Goal: Task Accomplishment & Management: Manage account settings

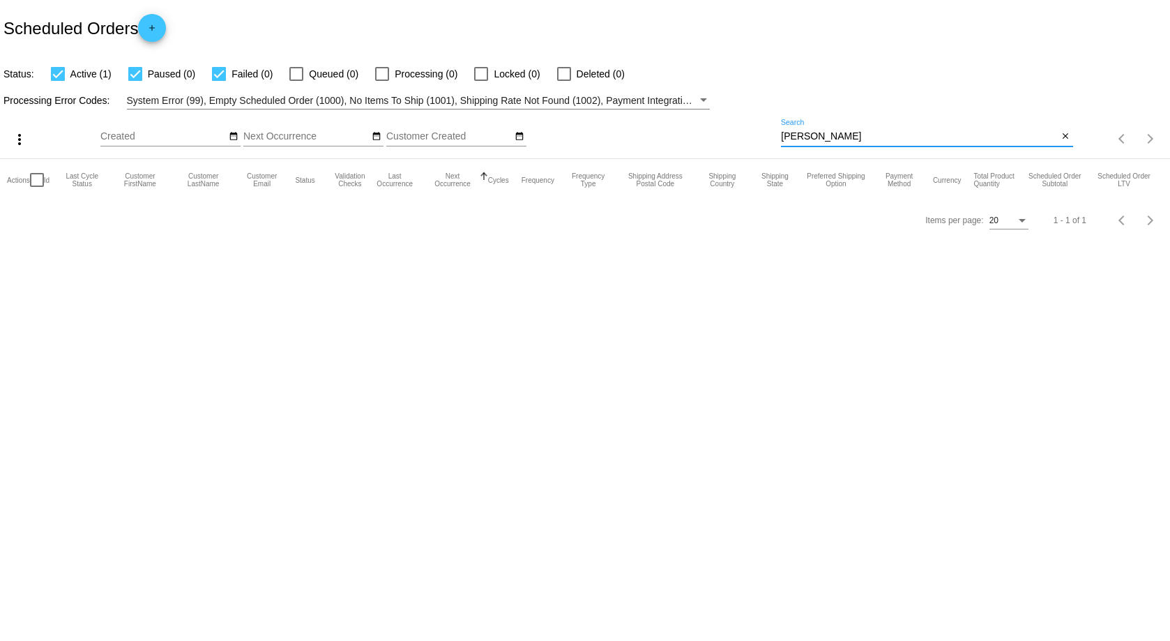
click at [798, 140] on input "[PERSON_NAME]" at bounding box center [919, 136] width 277 height 11
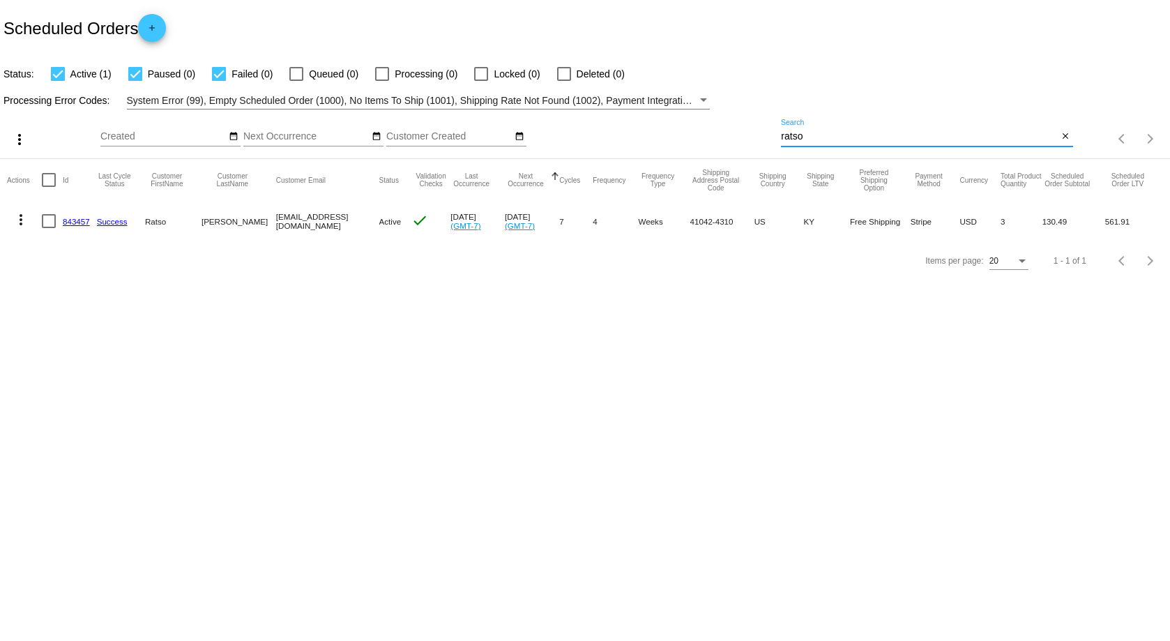
type input "ratso"
click at [84, 218] on link "843457" at bounding box center [76, 221] width 27 height 9
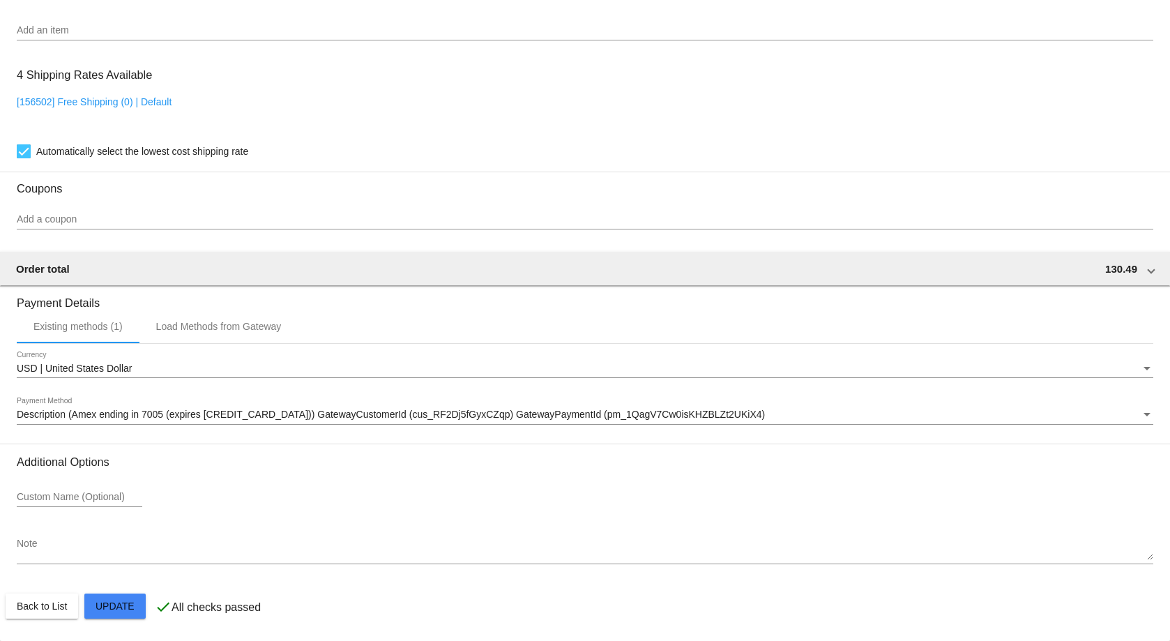
scroll to position [966, 0]
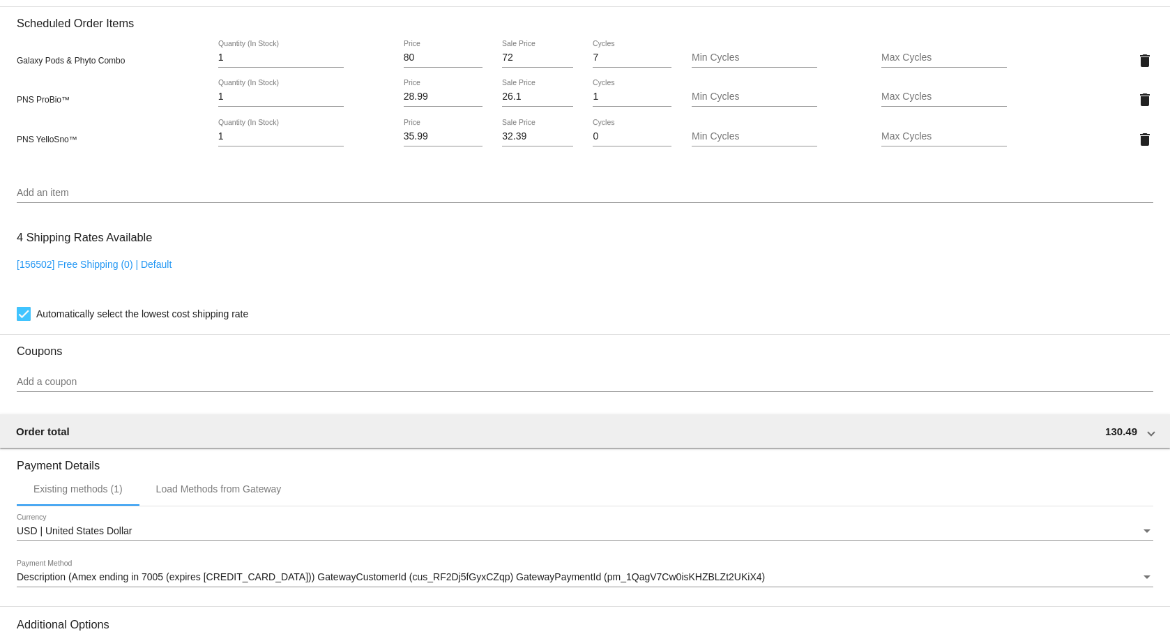
click at [858, 185] on div "Add an item" at bounding box center [585, 189] width 1137 height 27
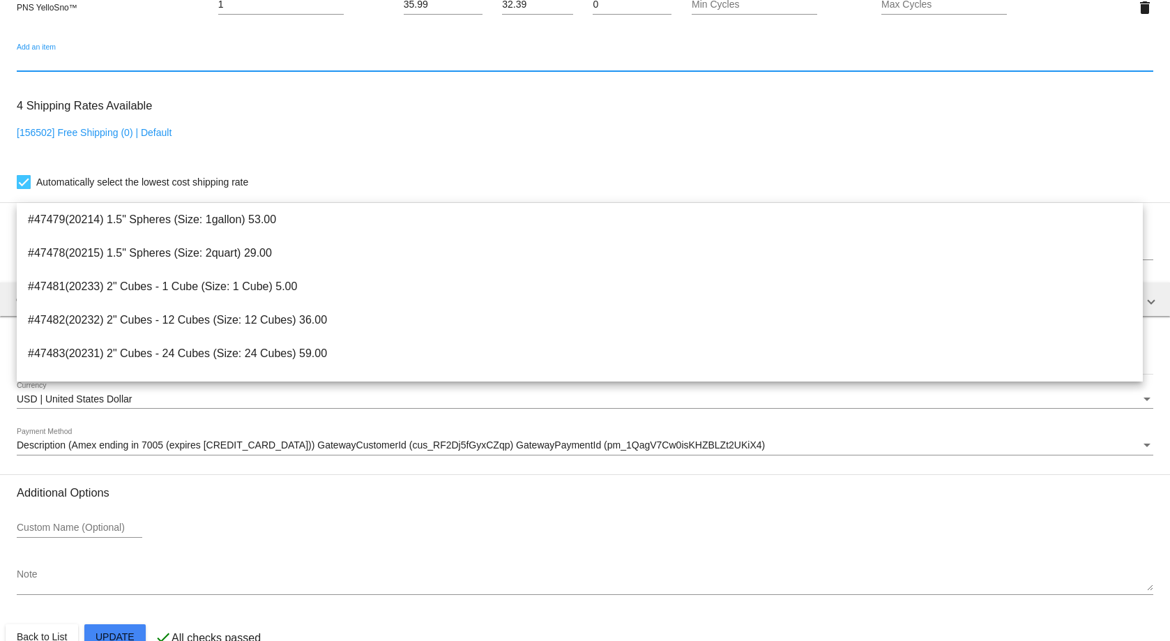
scroll to position [1128, 0]
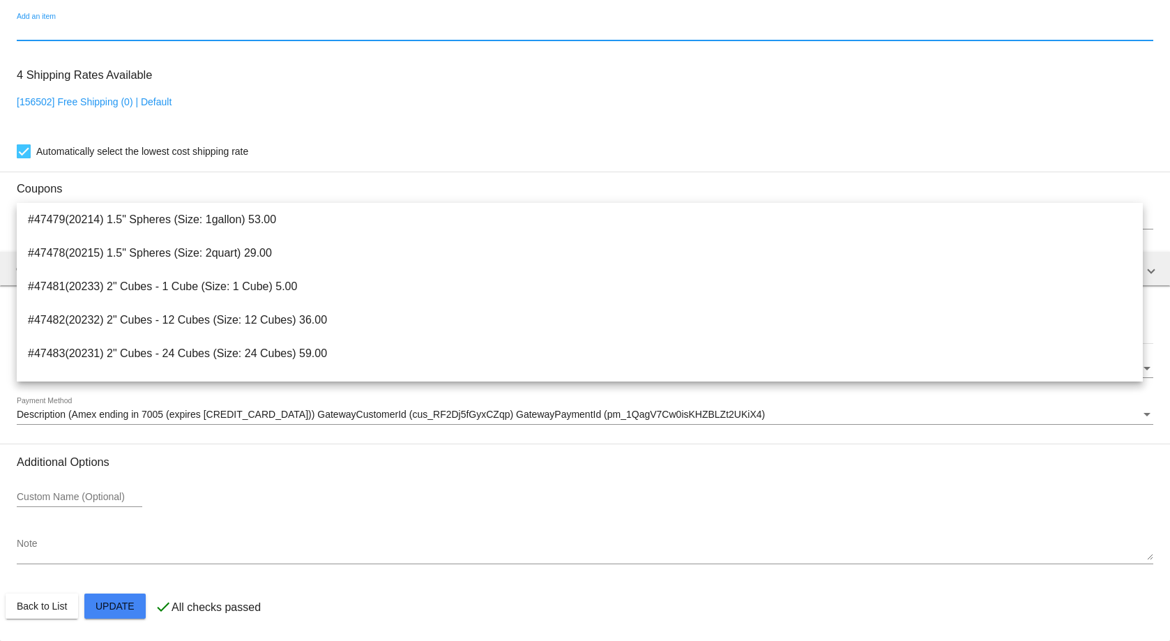
click at [124, 29] on input "Add an item" at bounding box center [585, 30] width 1137 height 11
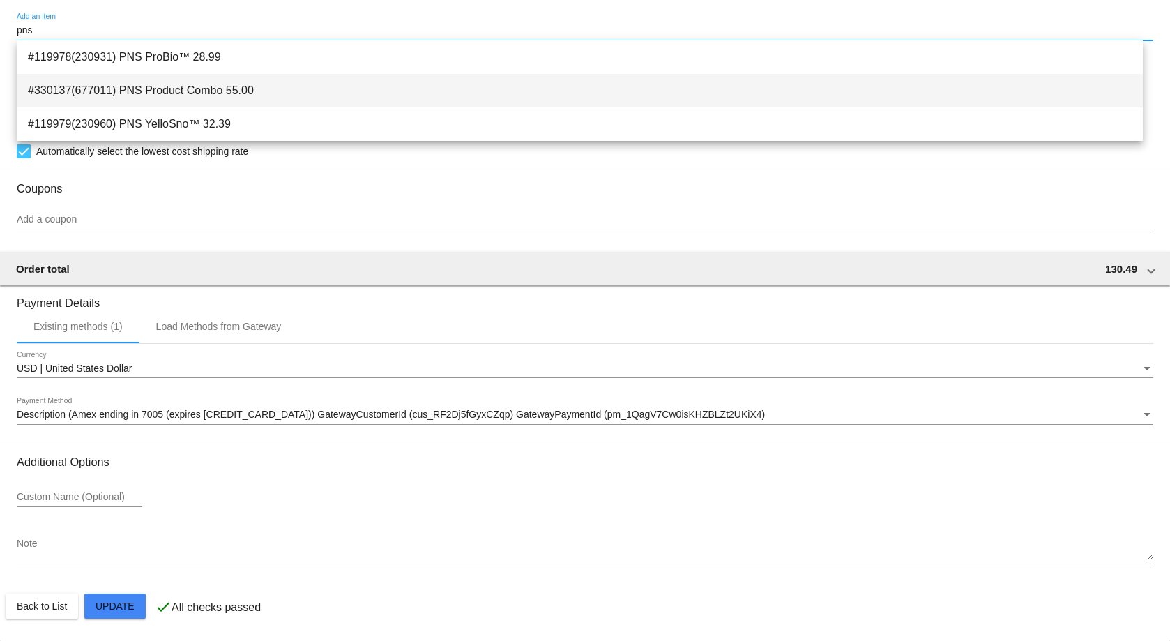
type input "pns"
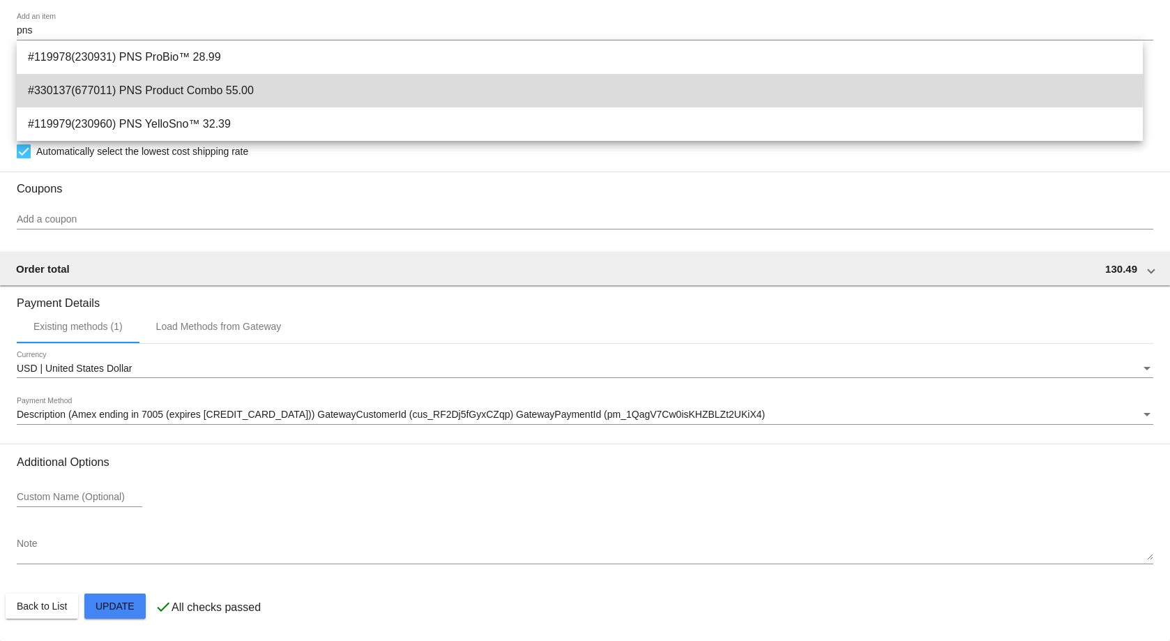
click at [162, 86] on span "#330137(677011) PNS Product Combo 55.00" at bounding box center [580, 90] width 1104 height 33
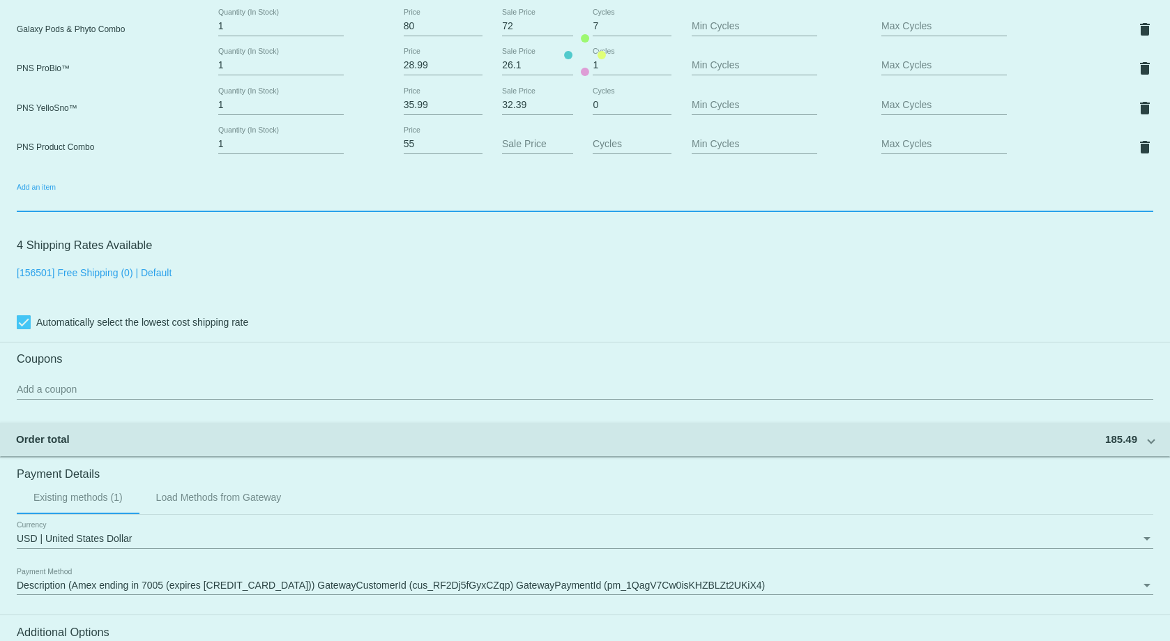
scroll to position [966, 0]
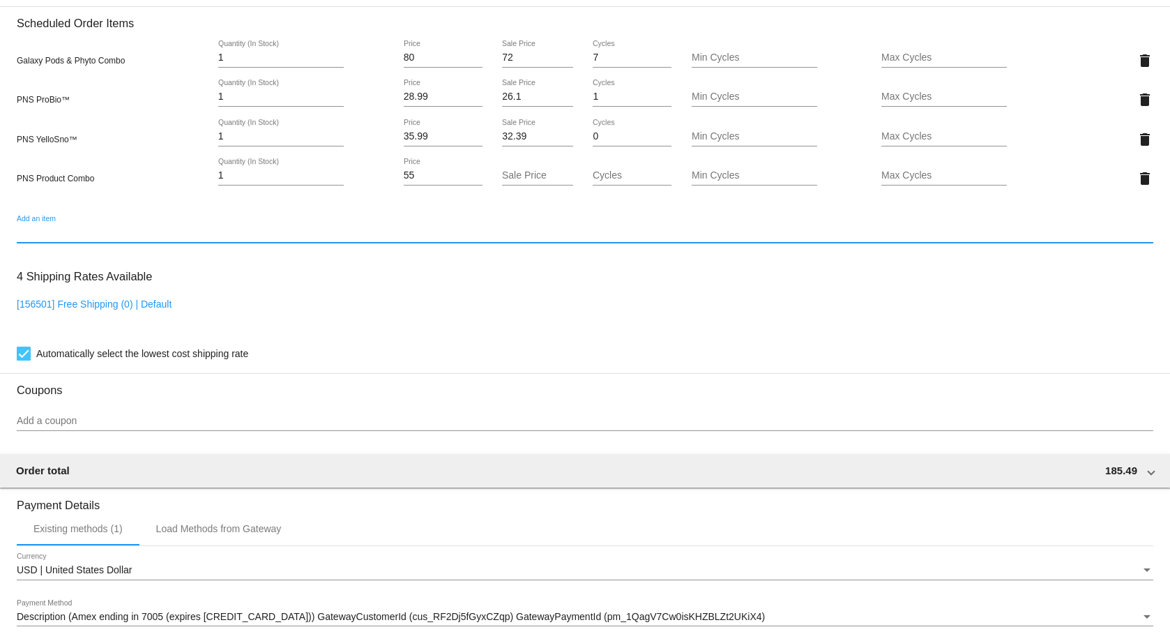
click at [502, 176] on input "Sale Price" at bounding box center [537, 175] width 71 height 11
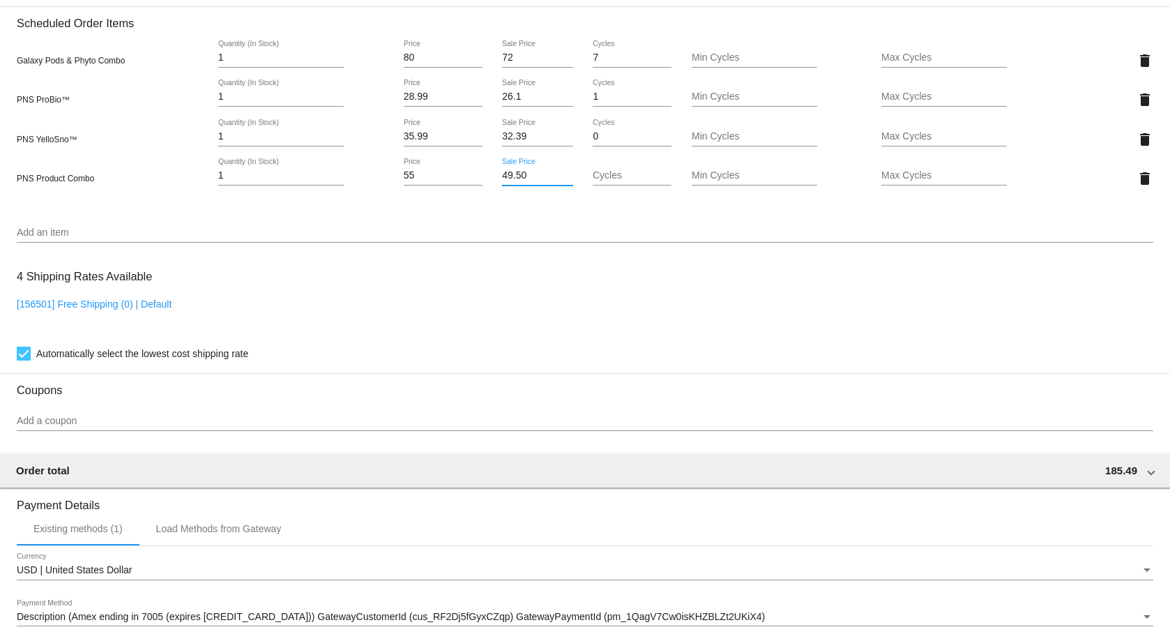
type input "49.50"
click at [520, 238] on mat-card "Customer 5740767: Ratso [PERSON_NAME] [EMAIL_ADDRESS][DOMAIN_NAME] Customer Shi…" at bounding box center [585, 86] width 1170 height 1512
click at [1137, 137] on mat-icon "delete" at bounding box center [1145, 139] width 17 height 17
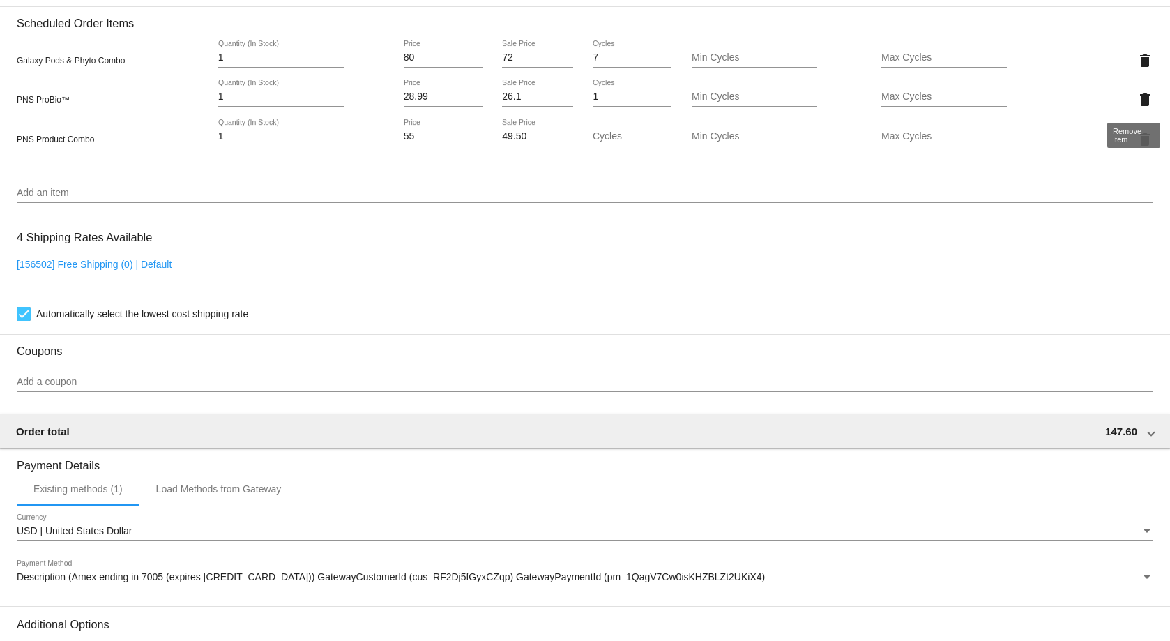
click at [1139, 104] on mat-icon "delete" at bounding box center [1145, 99] width 17 height 17
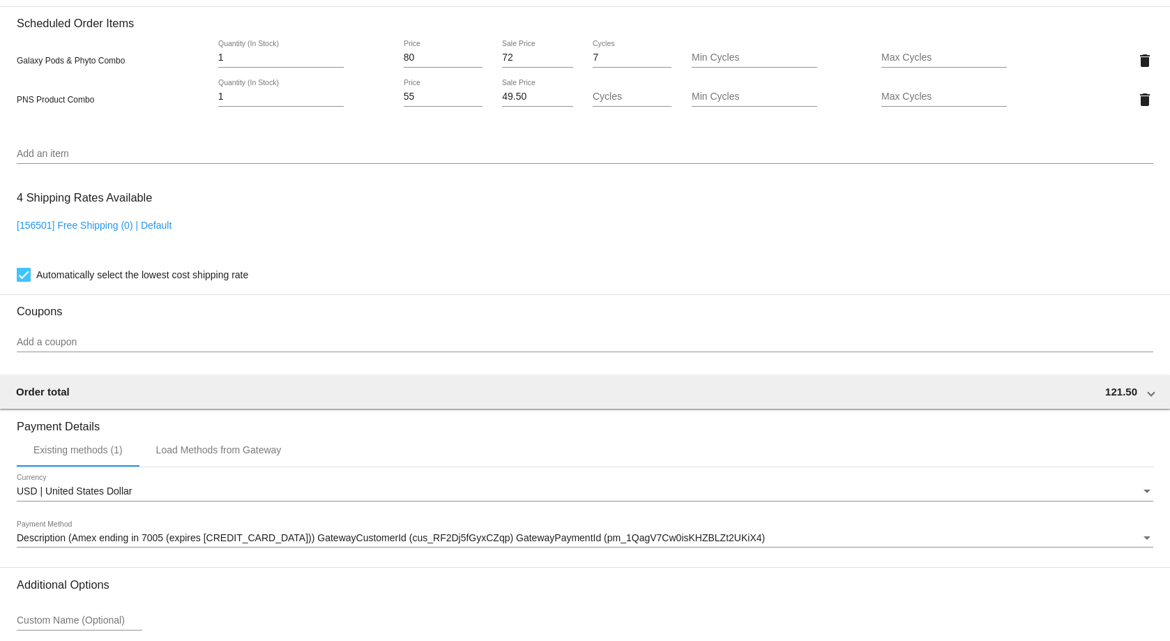
click at [444, 167] on div "Add an item" at bounding box center [585, 157] width 1137 height 40
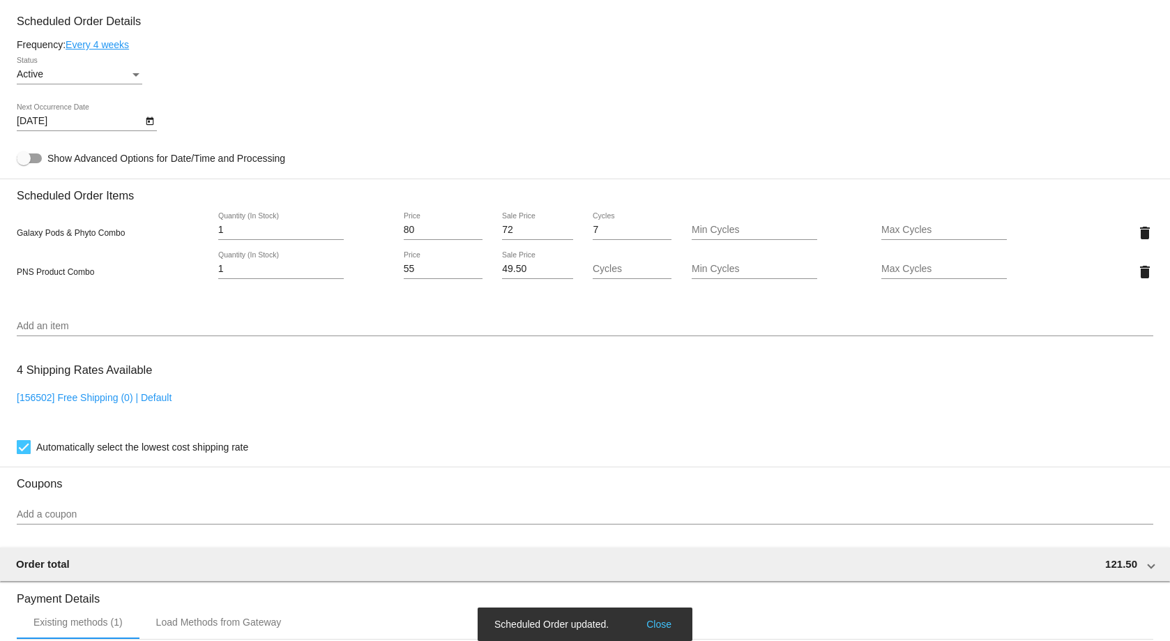
scroll to position [763, 0]
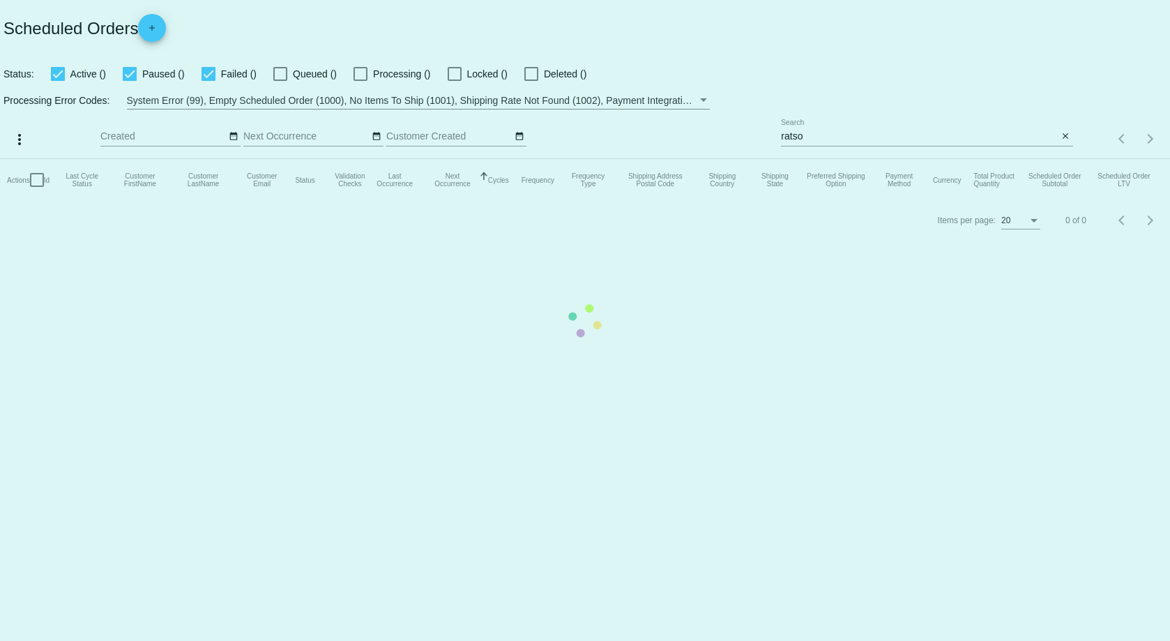
click at [885, 159] on mat-table "Actions Id Last Cycle Status Customer FirstName Customer LastName Customer Emai…" at bounding box center [585, 180] width 1170 height 42
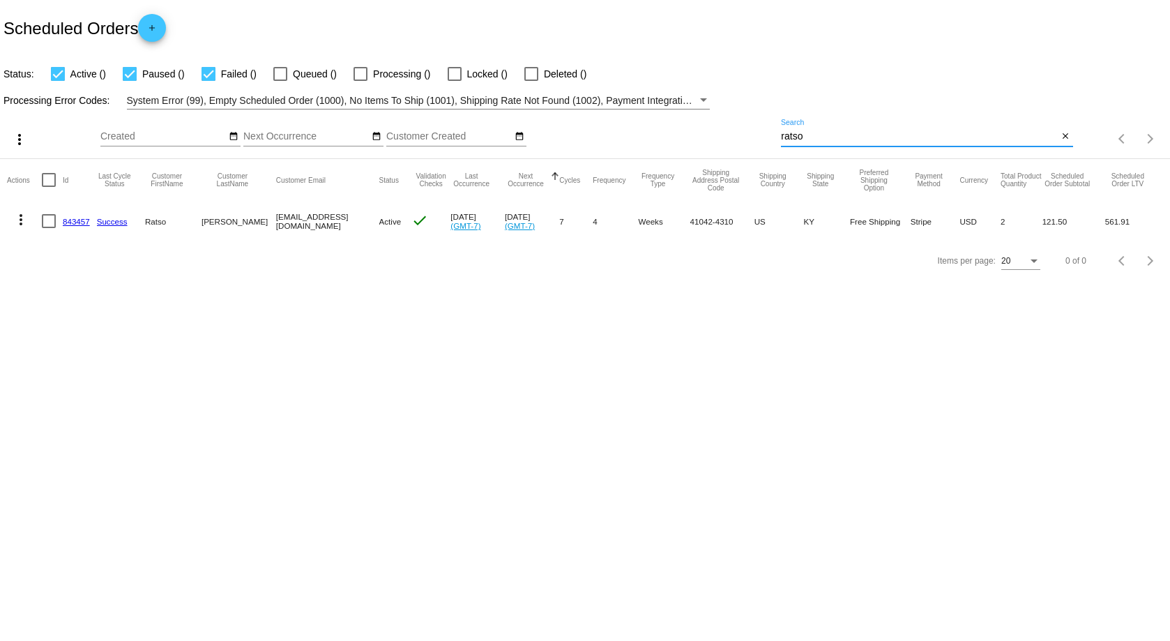
click at [858, 140] on input "ratso" at bounding box center [919, 136] width 277 height 11
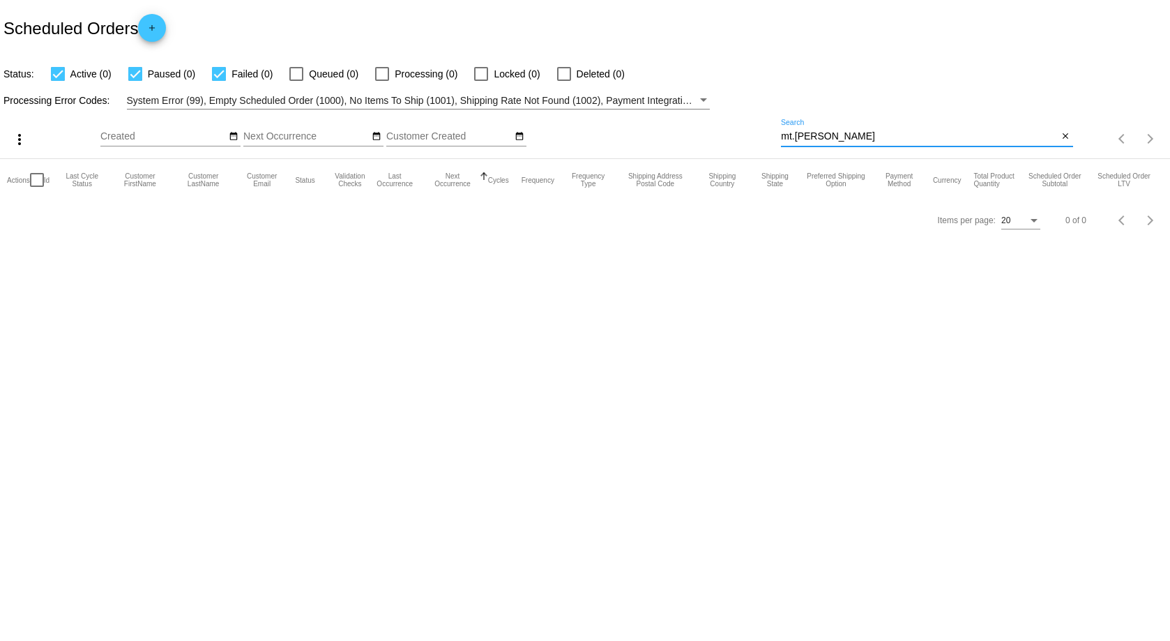
type input "mt.torres"
click at [282, 23] on div "Scheduled Orders add" at bounding box center [585, 28] width 1170 height 56
